Goal: Task Accomplishment & Management: Manage account settings

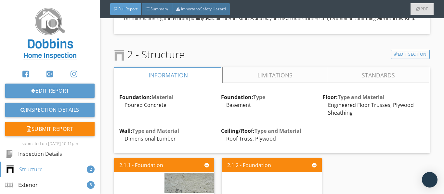
scroll to position [1006, 0]
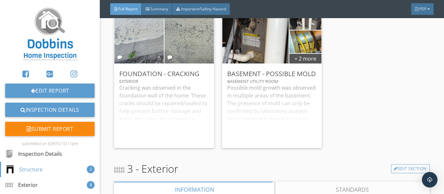
click at [363, 77] on div "2.1.1 - Foundation Foundation - Cracking Exterior Cracking was observed in the …" at bounding box center [271, 70] width 315 height 161
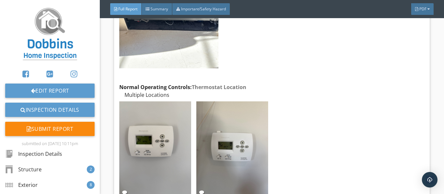
scroll to position [4740, 0]
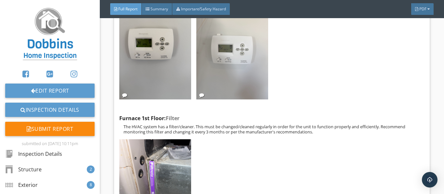
click at [239, 62] on img at bounding box center [232, 51] width 72 height 95
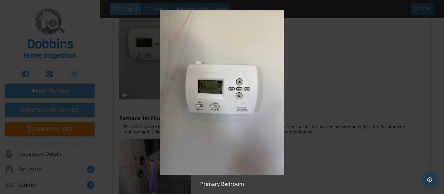
click at [319, 71] on img at bounding box center [222, 92] width 402 height 165
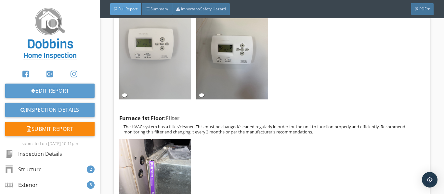
click at [164, 61] on img at bounding box center [155, 51] width 72 height 95
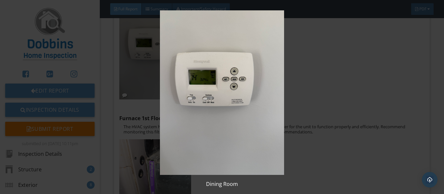
click at [387, 58] on img at bounding box center [222, 92] width 402 height 165
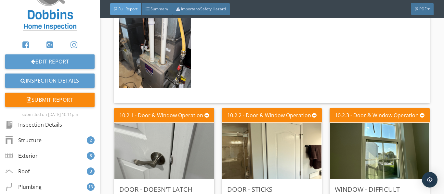
scroll to position [0, 0]
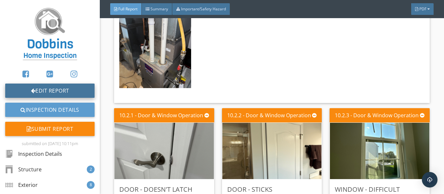
click at [65, 89] on link "Edit Report" at bounding box center [49, 91] width 89 height 14
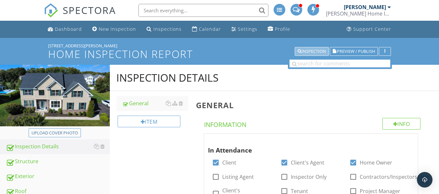
click at [309, 50] on div "Inspection" at bounding box center [311, 51] width 28 height 5
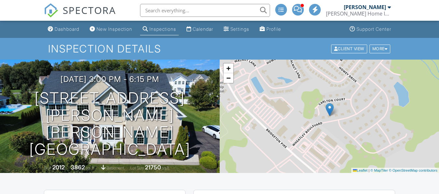
scroll to position [227, 0]
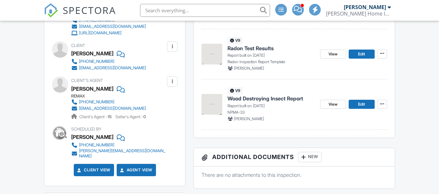
click at [255, 100] on span "Wood Destroying Insect Report" at bounding box center [265, 98] width 76 height 7
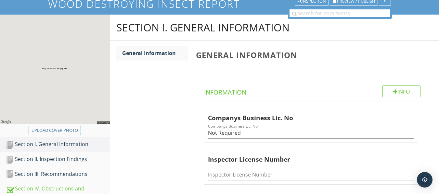
scroll to position [97, 0]
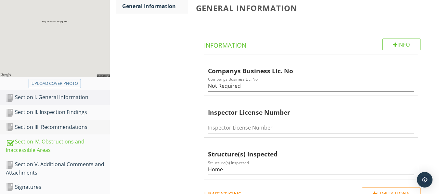
click at [73, 127] on div "Section III. Recommendations" at bounding box center [58, 127] width 104 height 8
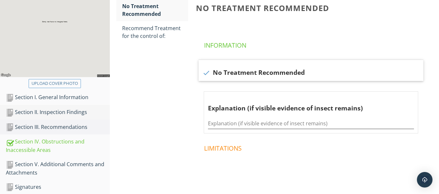
click at [71, 110] on div "Section II. Inspection Findings" at bounding box center [58, 112] width 104 height 8
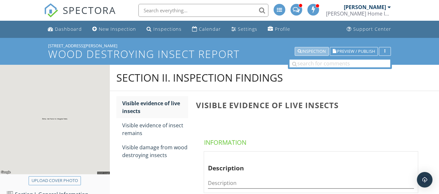
click at [307, 50] on div "Inspection" at bounding box center [311, 51] width 28 height 5
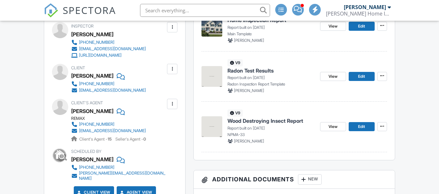
scroll to position [171, 0]
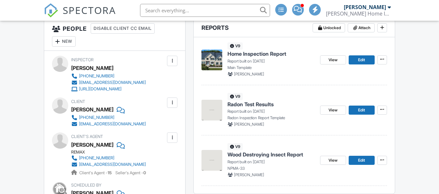
click at [244, 53] on span "Home Inspection Report" at bounding box center [256, 53] width 59 height 7
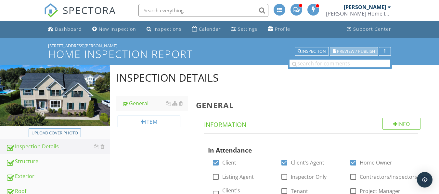
click at [336, 51] on div "Preview / Publish" at bounding box center [353, 51] width 42 height 5
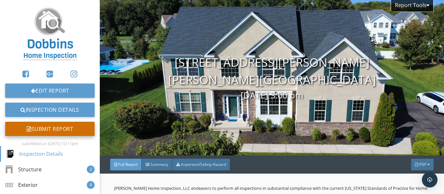
click at [62, 131] on div "Submit Report" at bounding box center [49, 129] width 89 height 14
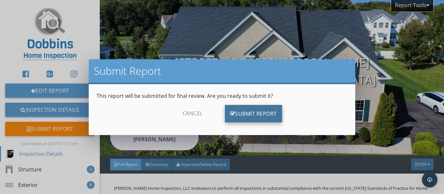
click at [243, 111] on div "Submit Report" at bounding box center [253, 114] width 57 height 18
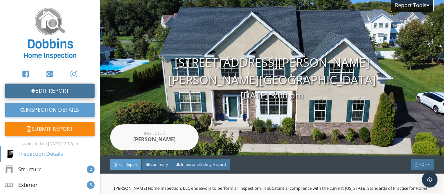
click at [58, 92] on link "Edit Report" at bounding box center [49, 91] width 89 height 14
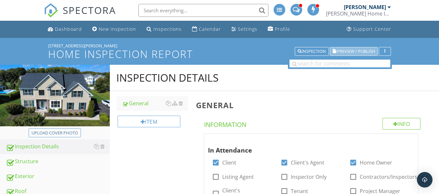
click at [355, 54] on button "Preview / Publish" at bounding box center [354, 51] width 48 height 9
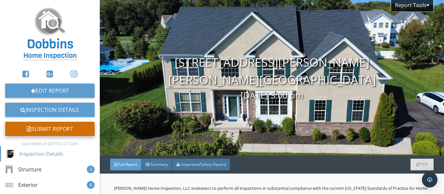
click at [52, 124] on div "Submit Report" at bounding box center [49, 129] width 89 height 14
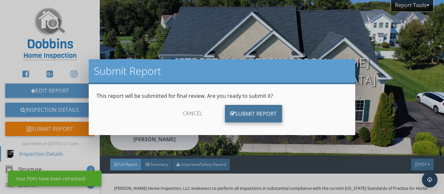
click at [257, 115] on div "Submit Report" at bounding box center [253, 114] width 57 height 18
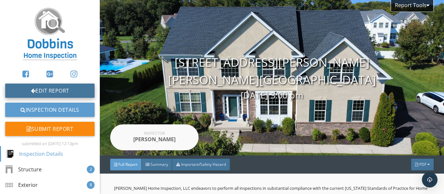
click at [63, 90] on link "Edit Report" at bounding box center [49, 91] width 89 height 14
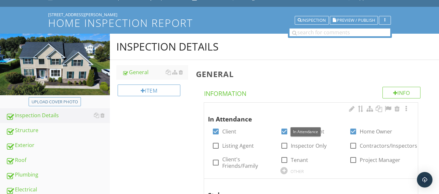
scroll to position [97, 0]
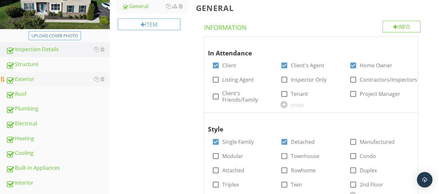
click at [30, 86] on link "Exterior" at bounding box center [58, 79] width 104 height 15
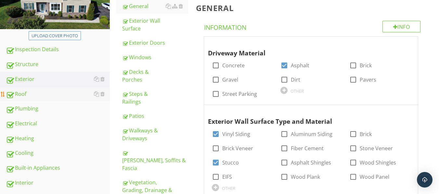
click at [30, 93] on div "Roof" at bounding box center [58, 94] width 104 height 8
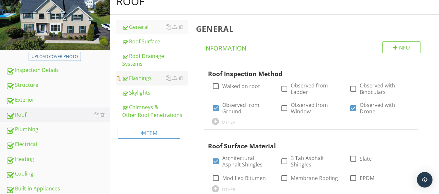
scroll to position [65, 0]
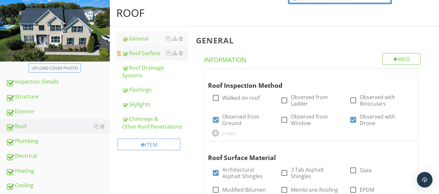
click at [141, 53] on div "Roof Surface" at bounding box center [155, 53] width 66 height 8
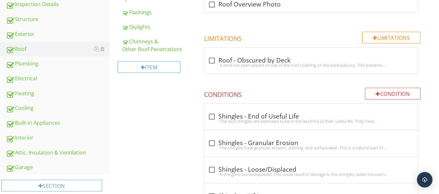
scroll to position [162, 0]
